Goal: Find specific page/section: Find specific page/section

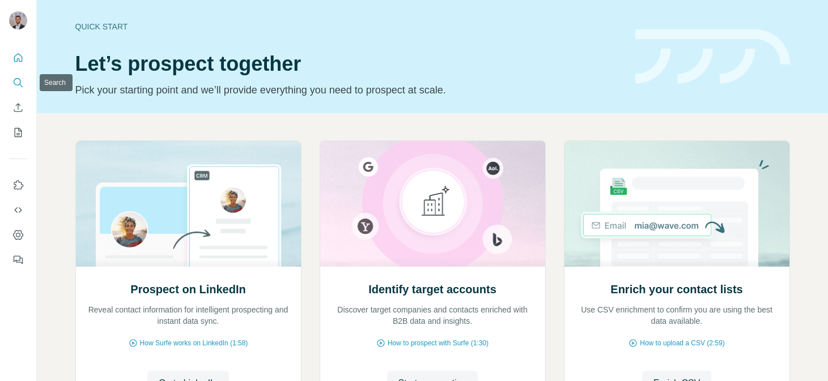
click at [19, 87] on icon "Search" at bounding box center [17, 82] width 11 height 11
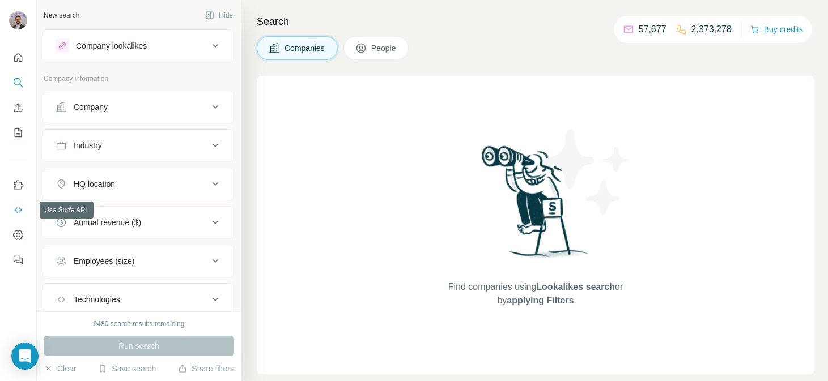
click at [18, 201] on button "Use Surfe API" at bounding box center [18, 210] width 18 height 20
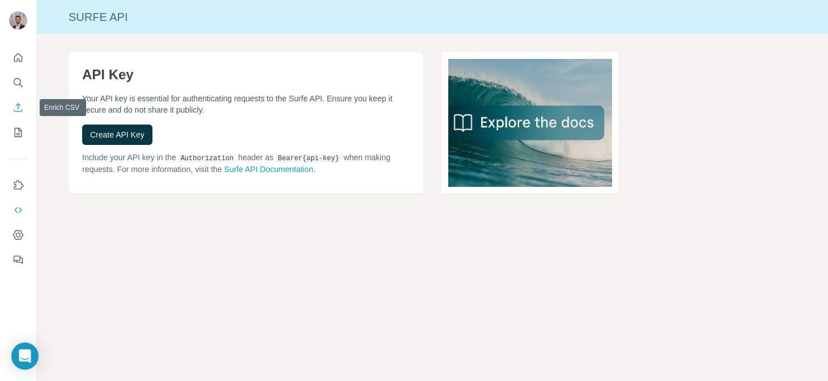
click at [16, 103] on icon "Enrich CSV" at bounding box center [17, 107] width 11 height 11
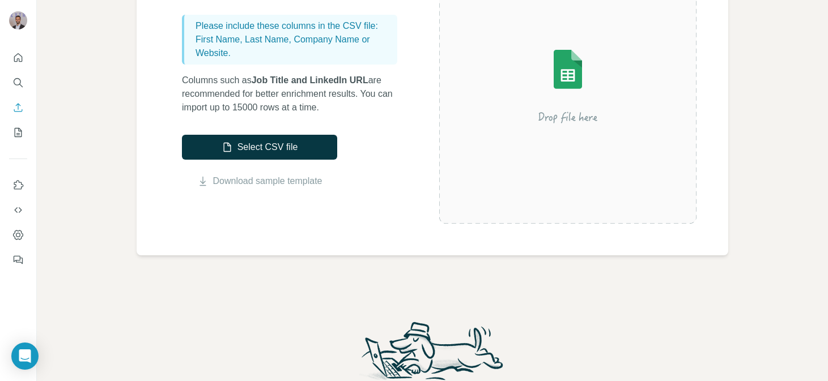
scroll to position [87, 0]
